Goal: Use online tool/utility: Utilize a website feature to perform a specific function

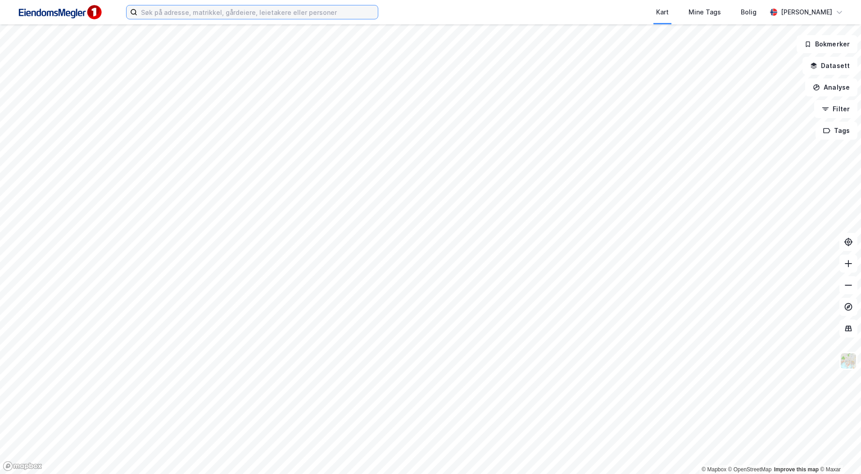
click at [274, 15] on input at bounding box center [257, 12] width 240 height 14
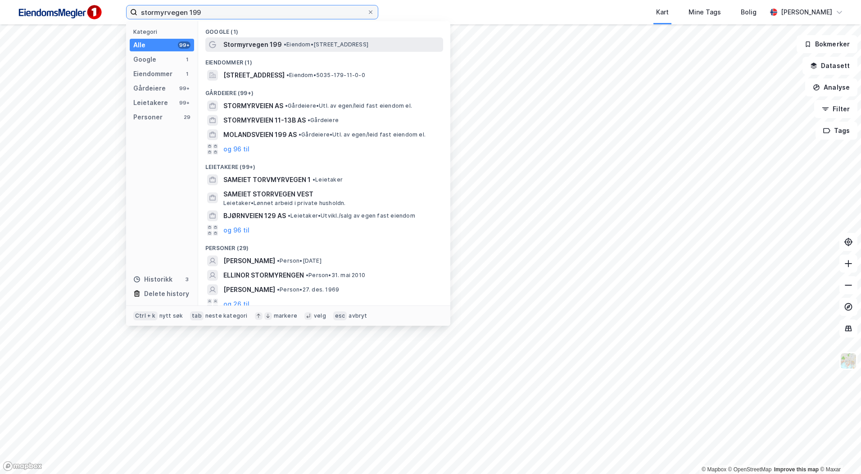
type input "stormyrvegen 199"
click at [313, 50] on div "Stormyrvegen 199 • Eiendom • [STREET_ADDRESS]" at bounding box center [324, 44] width 238 height 14
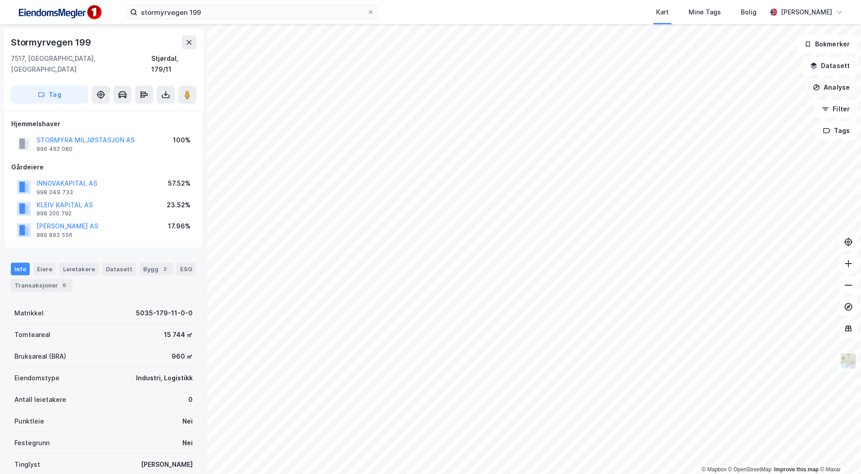
click at [825, 87] on button "Analyse" at bounding box center [831, 87] width 52 height 18
click at [722, 104] on div "Tegn område" at bounding box center [753, 107] width 78 height 8
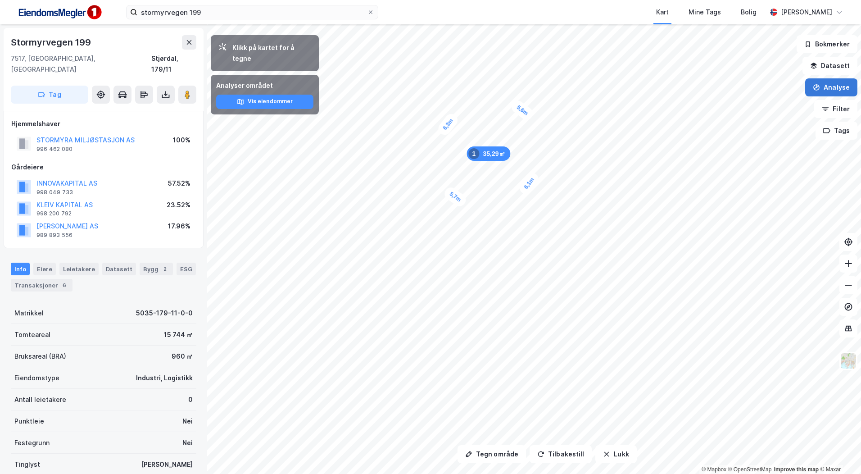
click at [825, 95] on button "Analyse" at bounding box center [831, 87] width 52 height 18
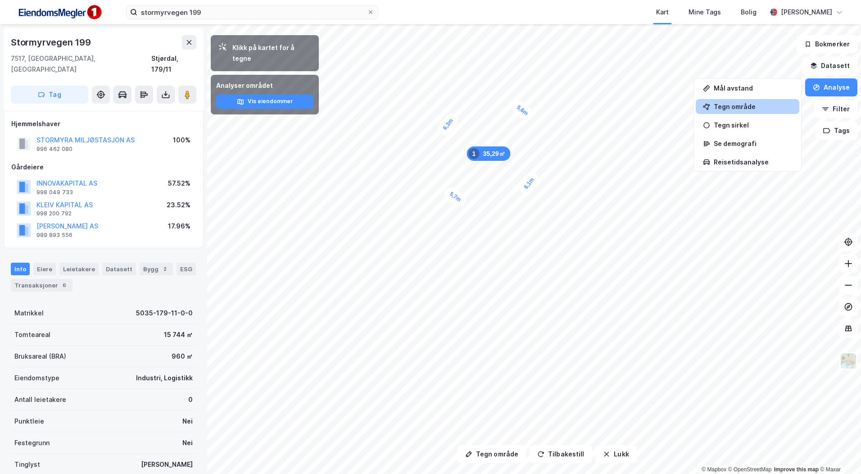
click at [734, 107] on div "Tegn område" at bounding box center [753, 107] width 78 height 8
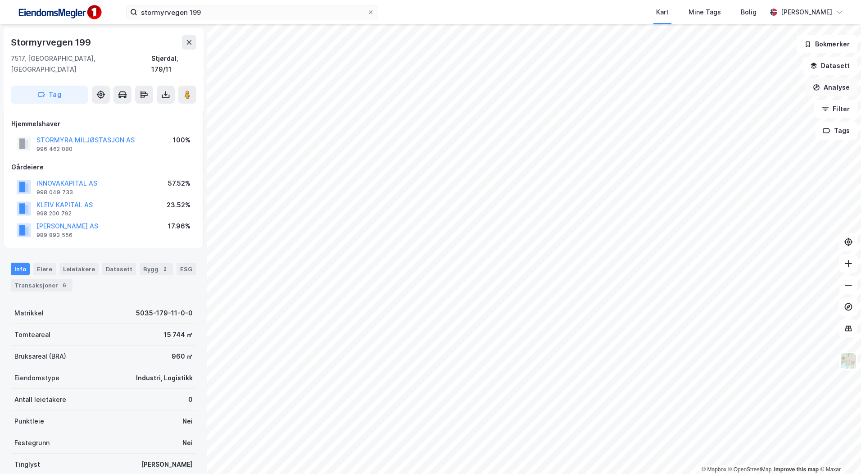
drag, startPoint x: 840, startPoint y: 86, endPoint x: 827, endPoint y: 93, distance: 14.1
click at [838, 86] on button "Analyse" at bounding box center [831, 87] width 52 height 18
click at [737, 105] on div "Tegn område" at bounding box center [753, 107] width 78 height 8
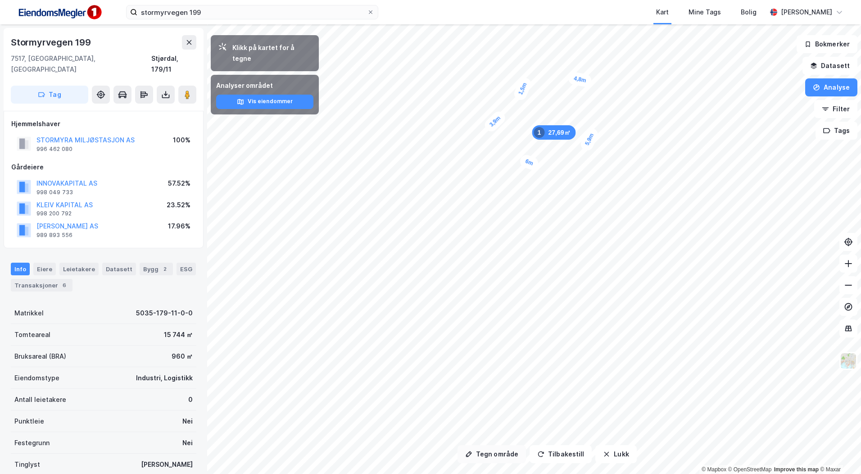
drag, startPoint x: 492, startPoint y: 457, endPoint x: 489, endPoint y: 445, distance: 12.6
click at [492, 457] on button "Tegn område" at bounding box center [491, 454] width 68 height 18
click at [493, 456] on button "Tegn område" at bounding box center [491, 454] width 68 height 18
drag, startPoint x: 344, startPoint y: 349, endPoint x: 356, endPoint y: 250, distance: 99.4
click at [356, 250] on div "5,7m" at bounding box center [349, 252] width 23 height 26
